Goal: Entertainment & Leisure: Consume media (video, audio)

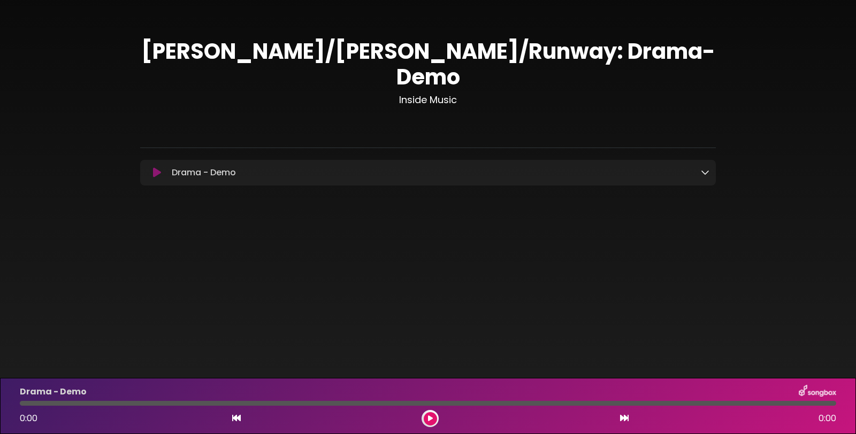
click at [159, 178] on icon at bounding box center [157, 172] width 8 height 11
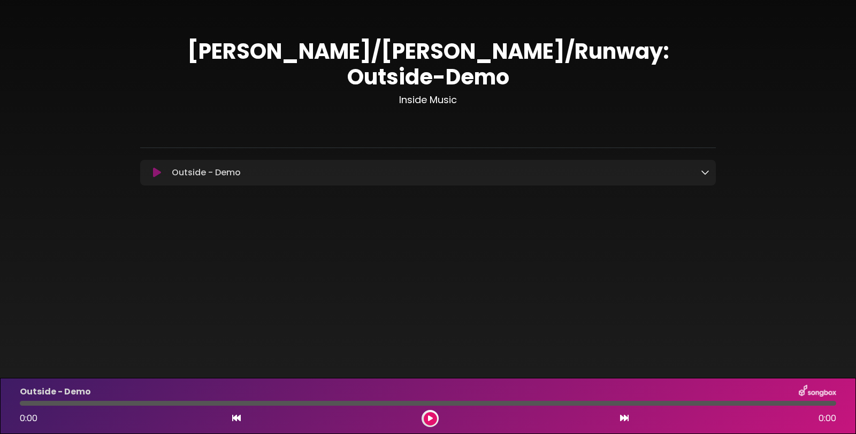
click at [161, 178] on icon at bounding box center [157, 172] width 8 height 11
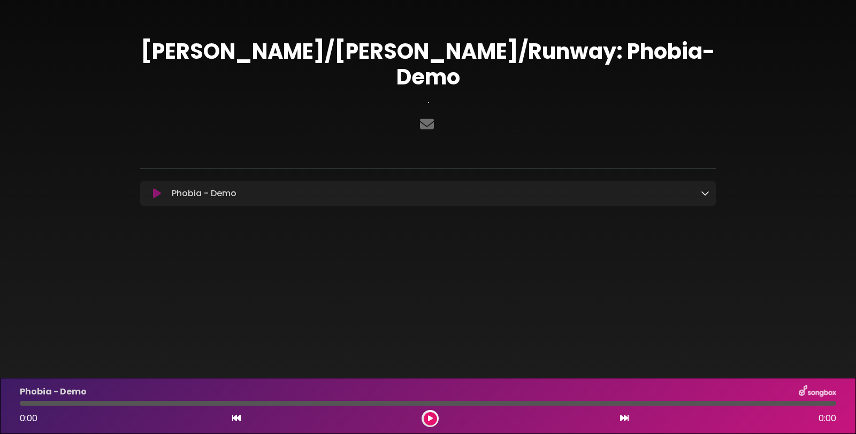
click at [161, 199] on icon at bounding box center [157, 193] width 8 height 11
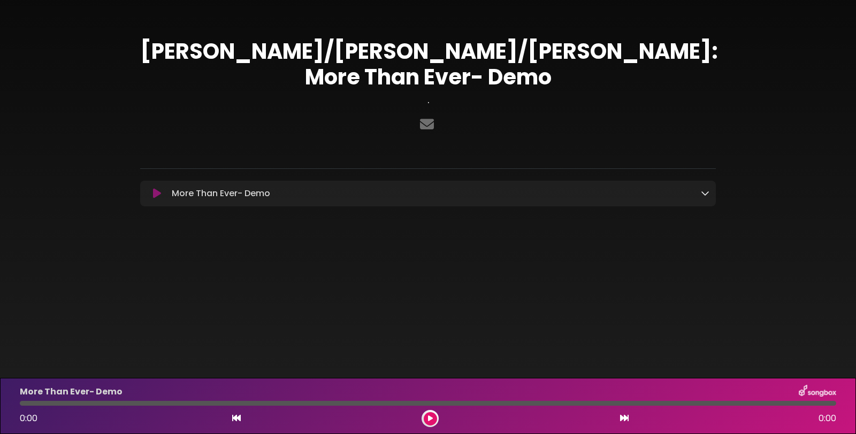
click at [161, 199] on icon at bounding box center [157, 193] width 8 height 11
